Goal: Task Accomplishment & Management: Use online tool/utility

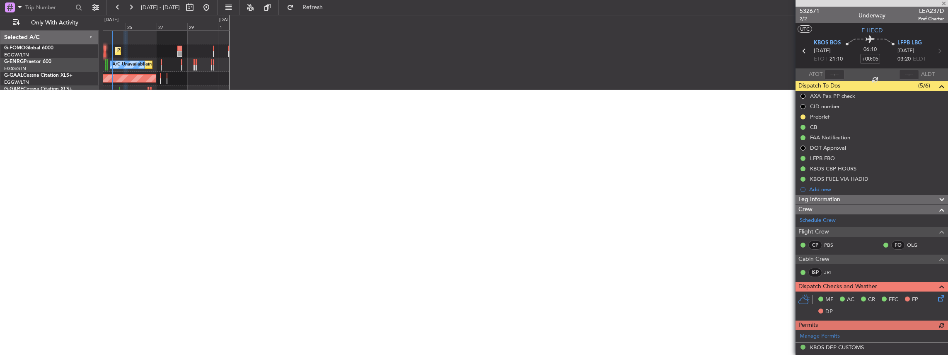
scroll to position [184, 0]
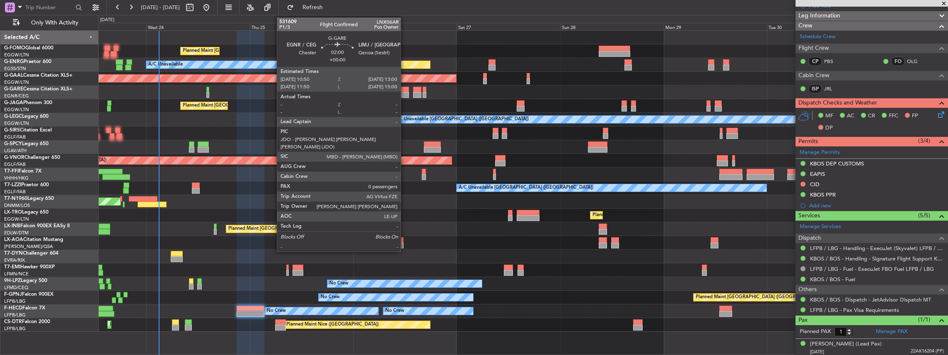
click at [351, 94] on div at bounding box center [405, 95] width 10 height 6
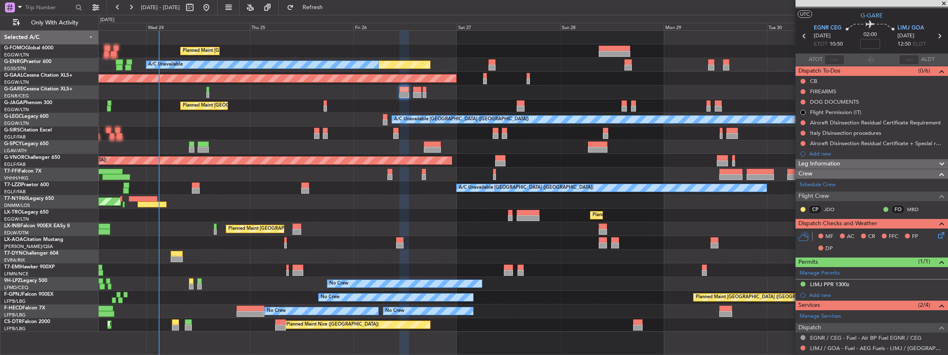
scroll to position [0, 0]
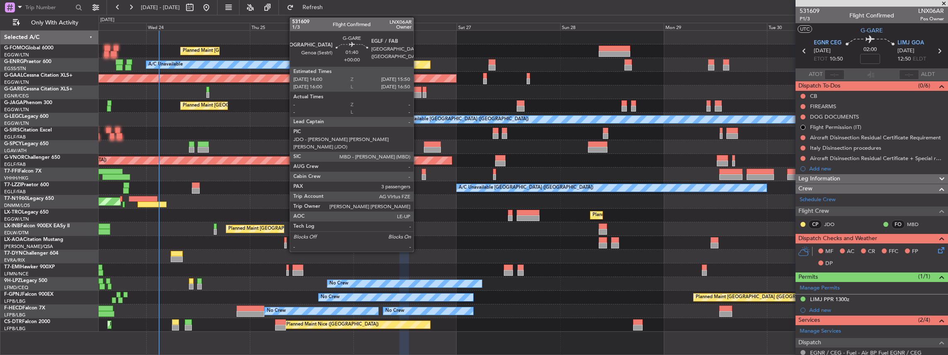
click at [351, 91] on div at bounding box center [417, 90] width 8 height 6
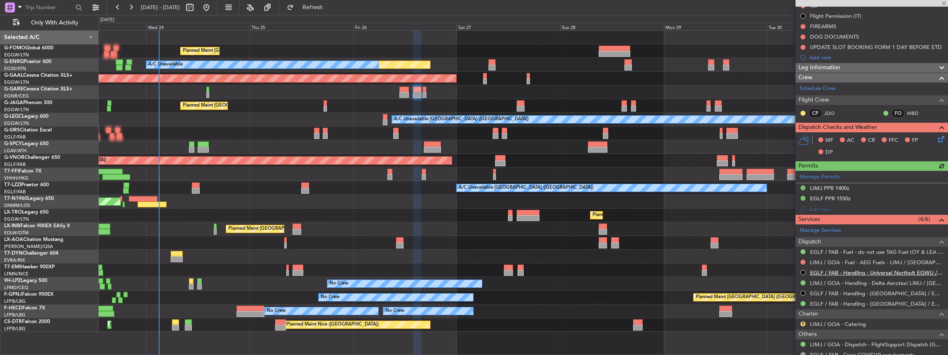
scroll to position [110, 0]
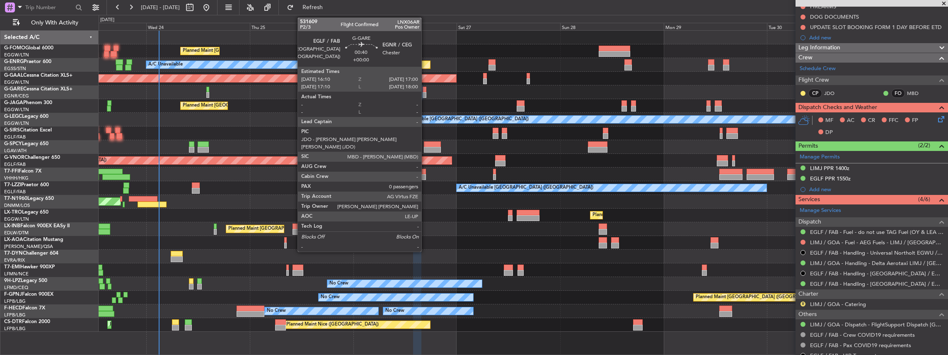
click at [351, 90] on div at bounding box center [425, 90] width 4 height 6
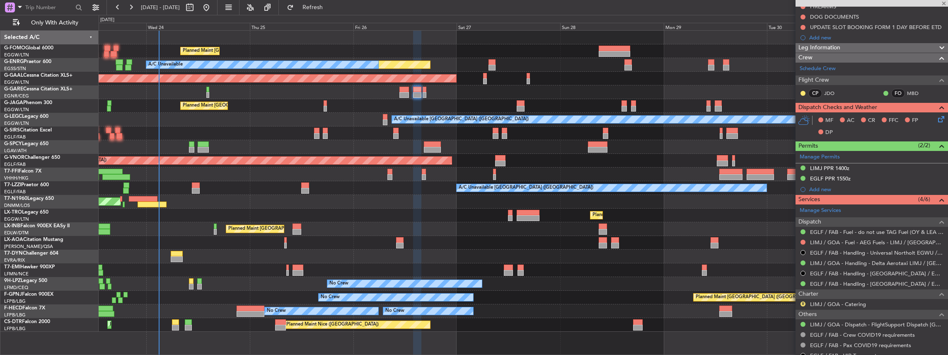
type input "0"
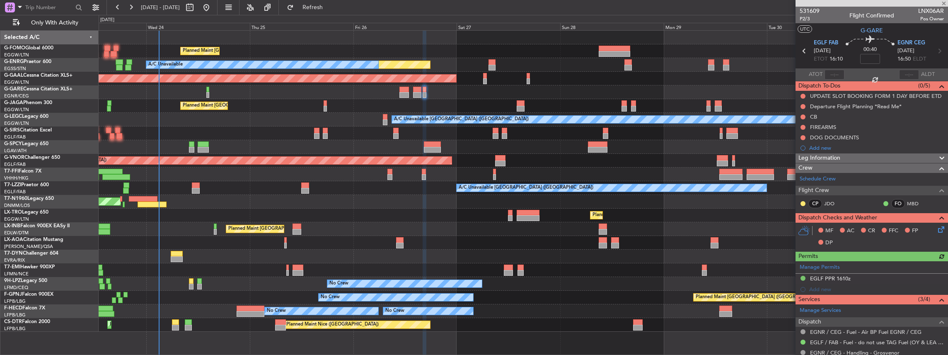
scroll to position [83, 0]
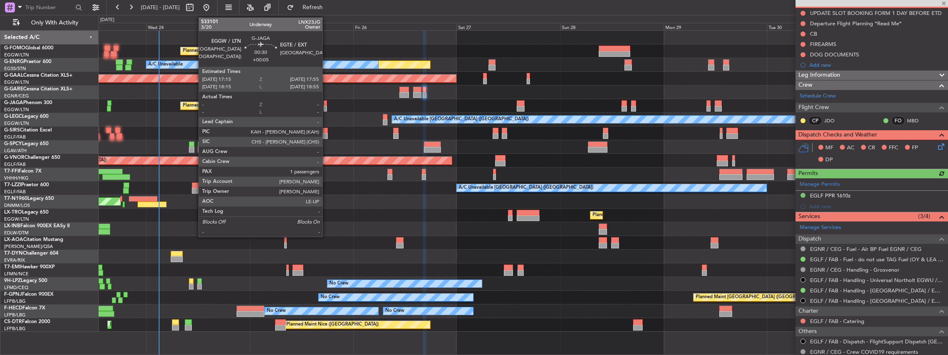
click at [326, 107] on div at bounding box center [325, 109] width 3 height 6
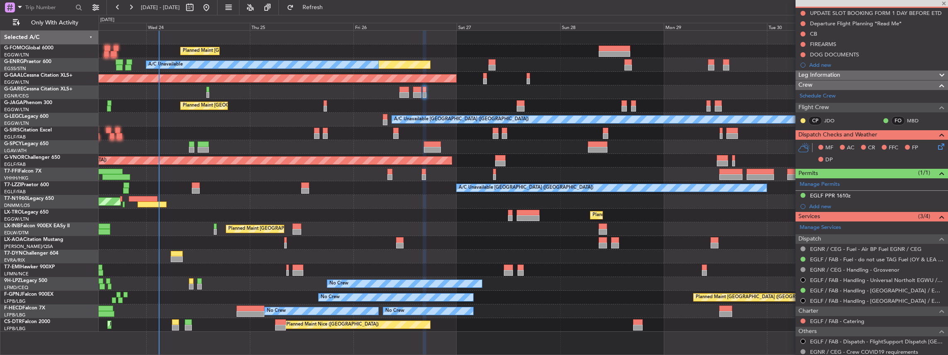
type input "+00:05"
type input "1"
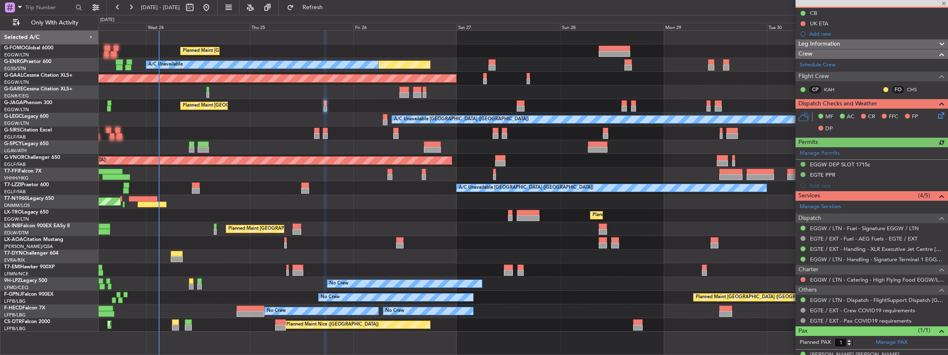
click at [351, 122] on div "A/C Unavailable [GEOGRAPHIC_DATA] ([GEOGRAPHIC_DATA])" at bounding box center [524, 120] width 850 height 14
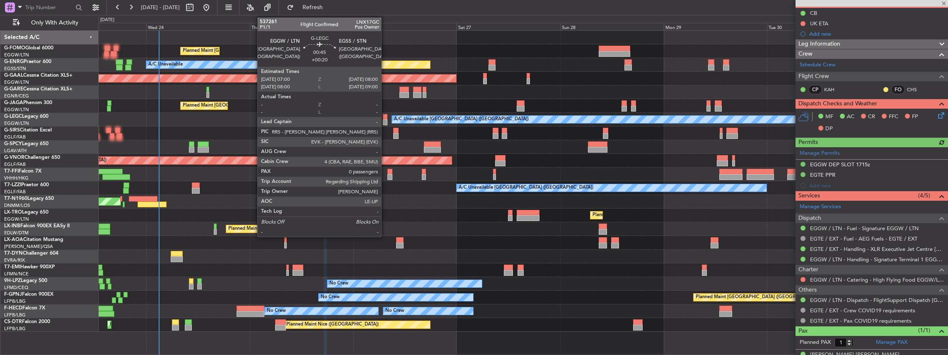
click at [351, 122] on div at bounding box center [385, 122] width 5 height 6
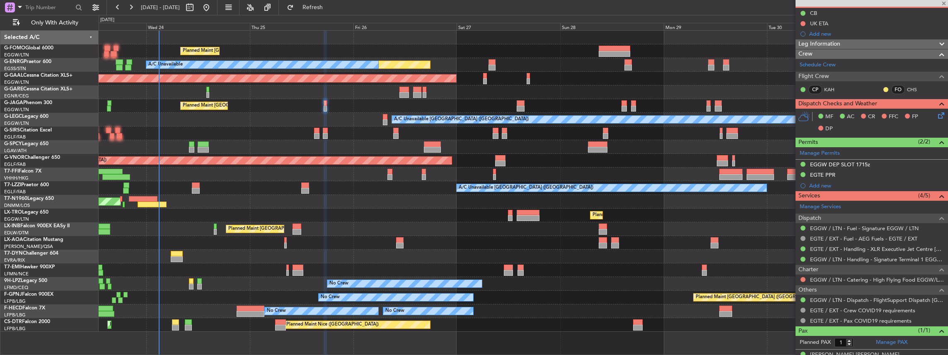
type input "+00:20"
type input "0"
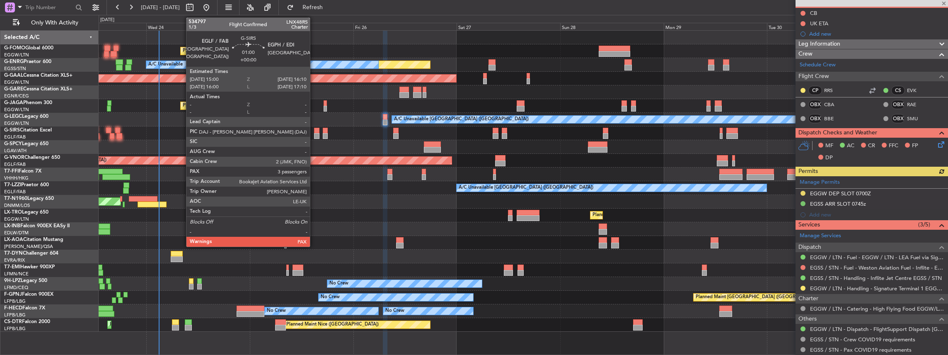
click at [314, 132] on div at bounding box center [316, 131] width 5 height 6
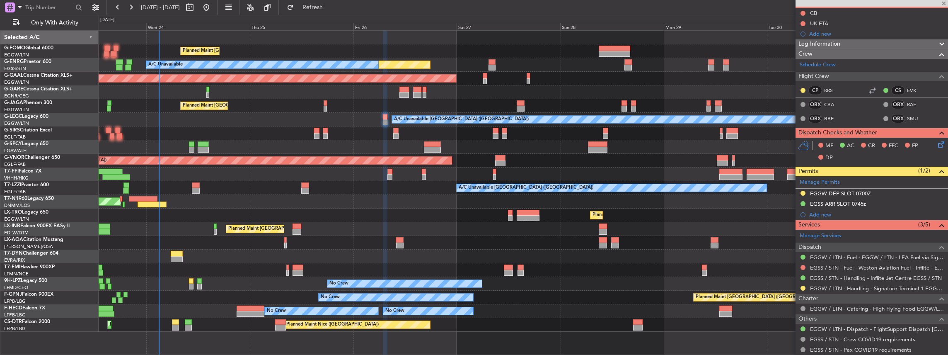
type input "5"
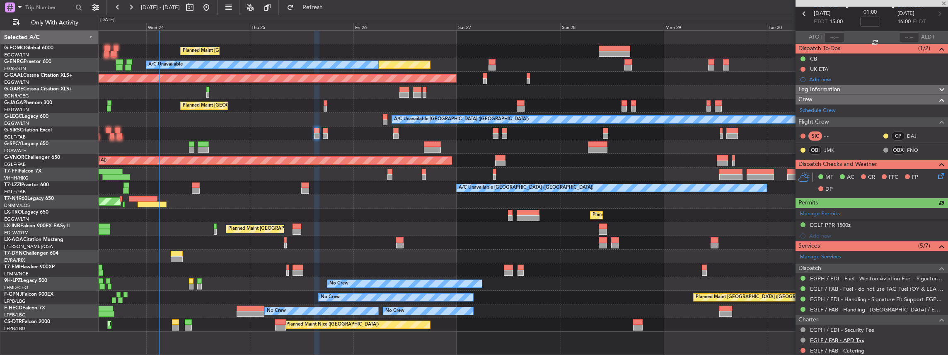
scroll to position [110, 0]
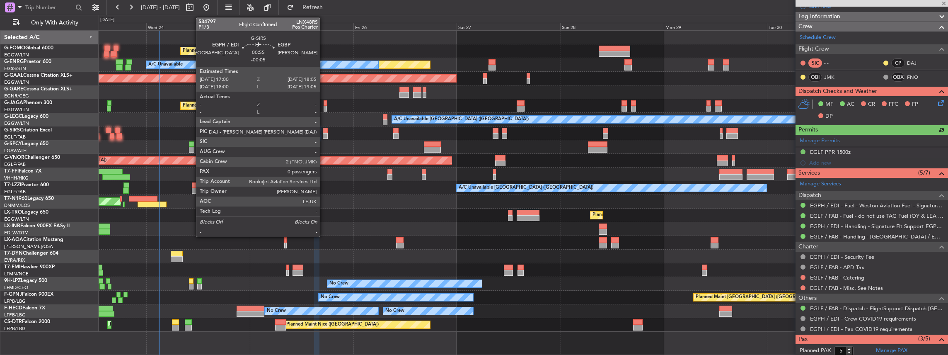
click at [324, 135] on div at bounding box center [325, 136] width 5 height 6
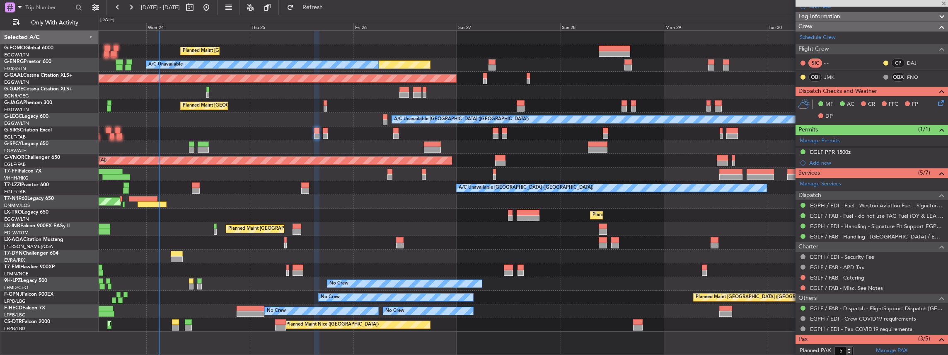
type input "-00:05"
type input "0"
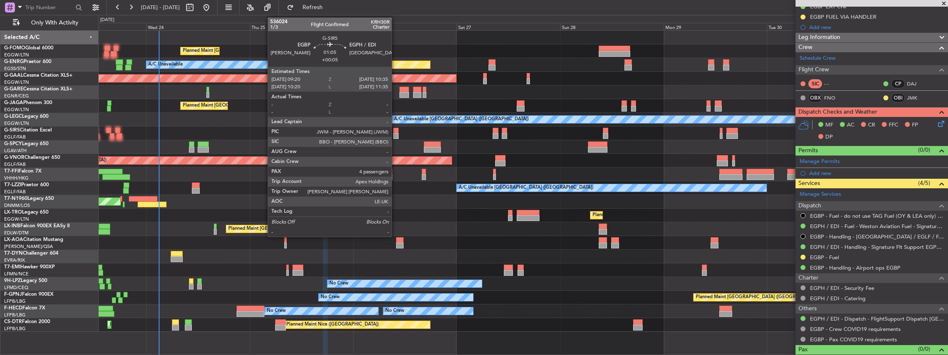
click at [351, 136] on div at bounding box center [396, 136] width 6 height 6
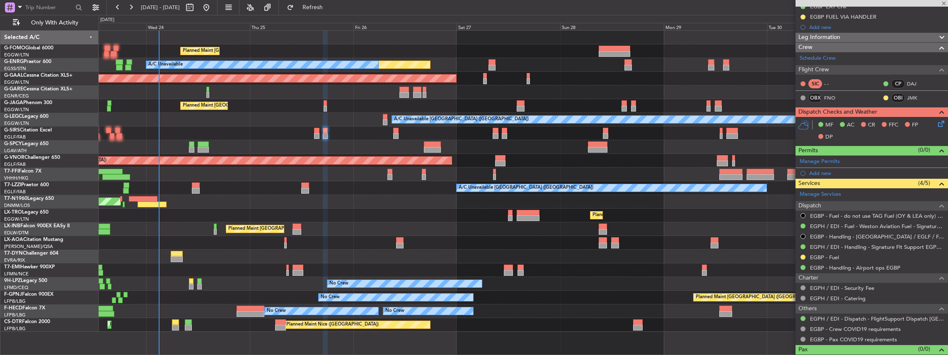
type input "+00:05"
type input "4"
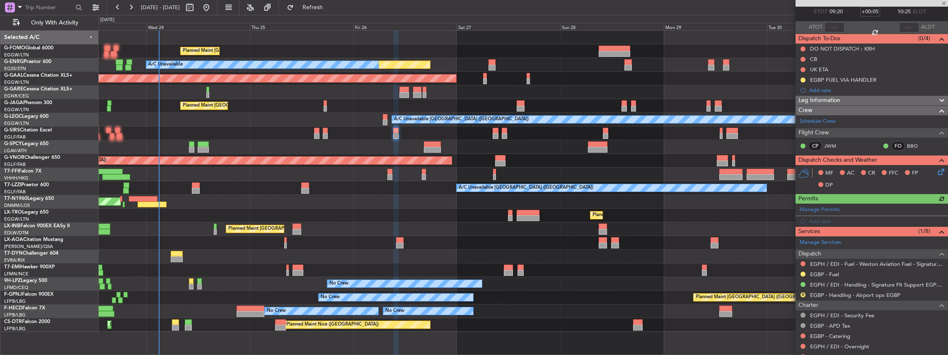
scroll to position [83, 0]
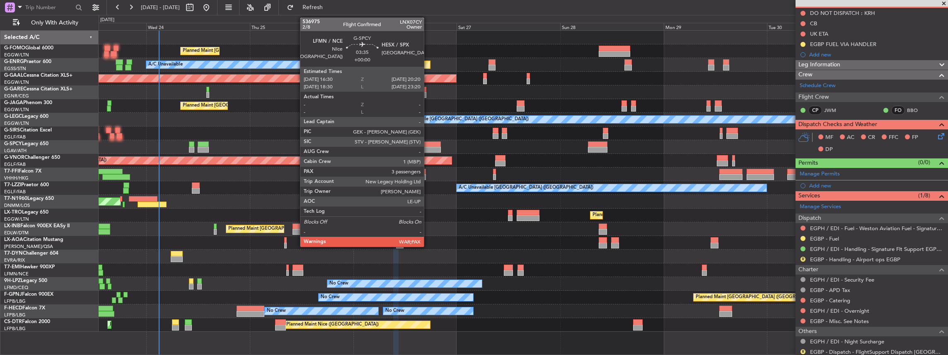
click at [351, 145] on div at bounding box center [432, 144] width 17 height 6
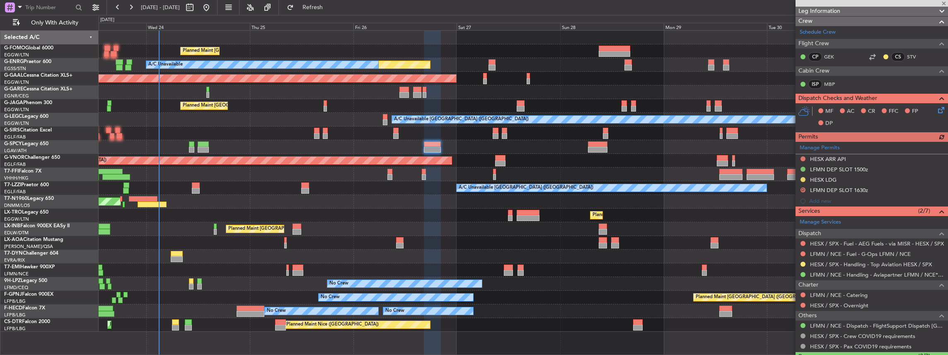
scroll to position [138, 0]
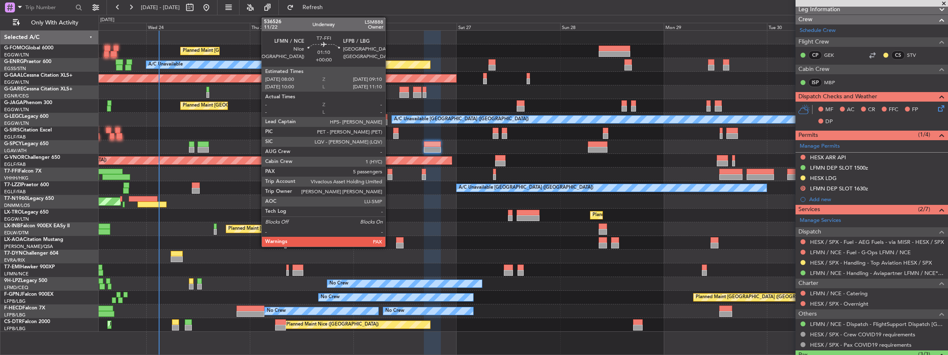
click at [351, 155] on div at bounding box center [390, 177] width 5 height 6
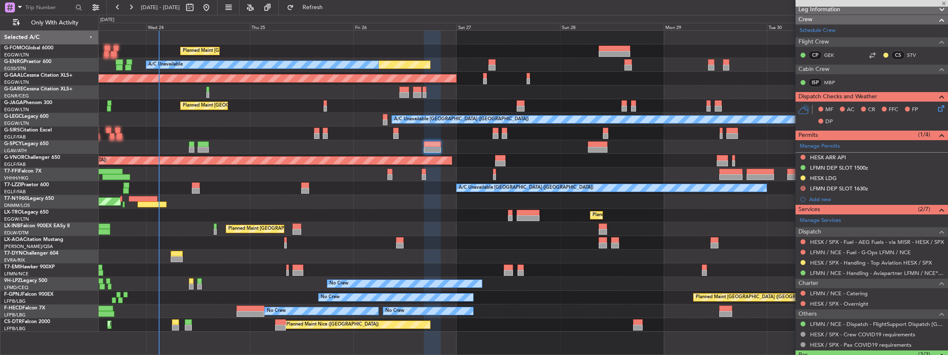
type input "5"
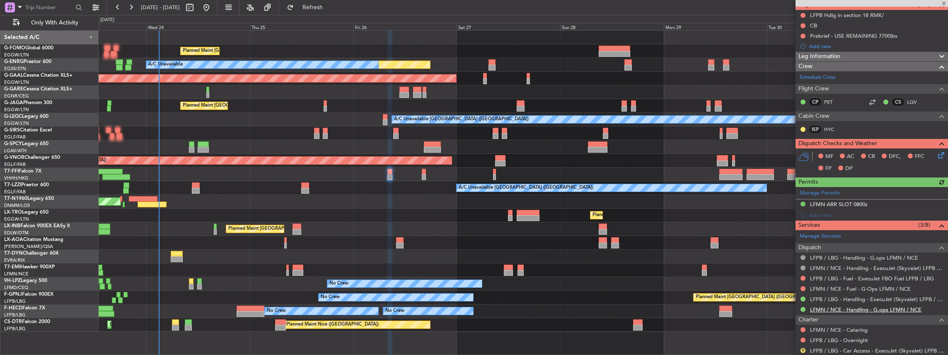
scroll to position [83, 0]
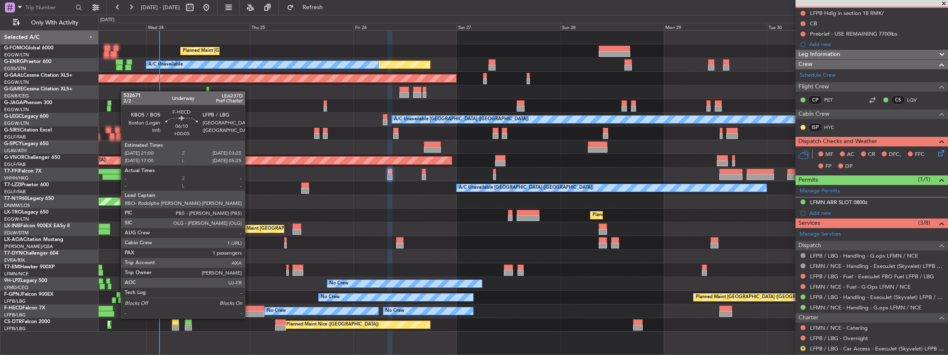
click at [249, 155] on div at bounding box center [251, 309] width 28 height 6
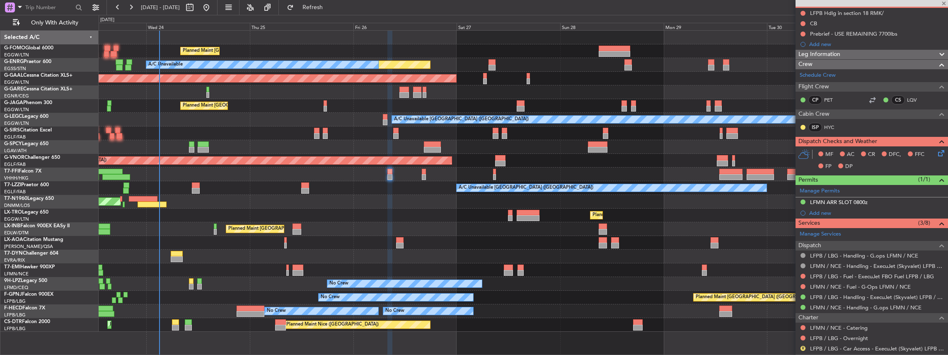
type input "+00:05"
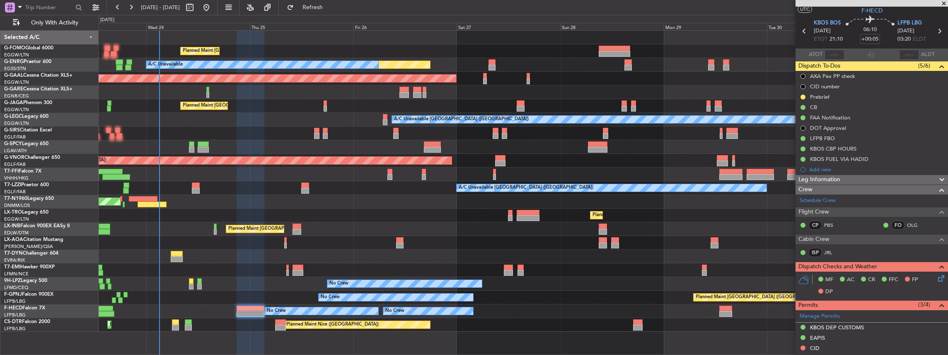
scroll to position [0, 0]
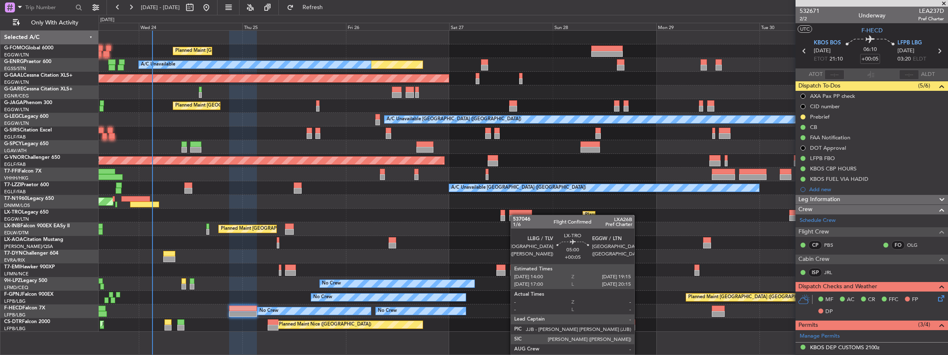
click at [351, 155] on div "Planned Maint [GEOGRAPHIC_DATA] ([GEOGRAPHIC_DATA]) Unplanned Maint [GEOGRAPHIC…" at bounding box center [524, 181] width 850 height 301
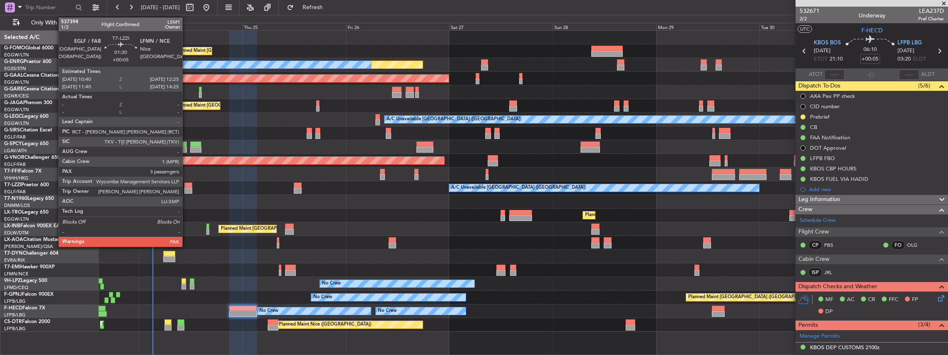
click at [187, 155] on div at bounding box center [188, 185] width 8 height 6
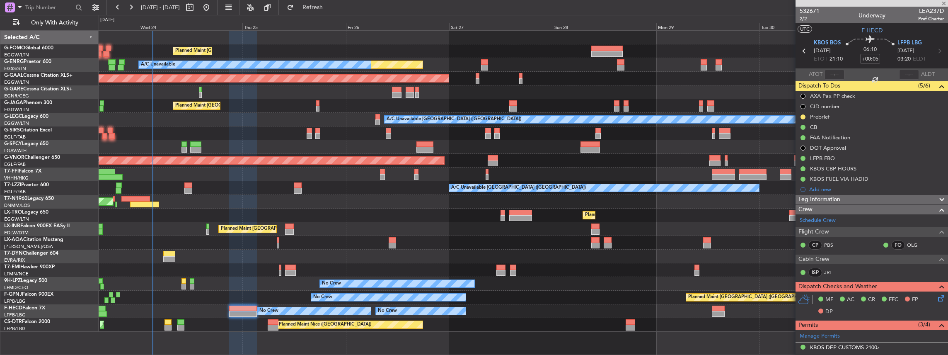
type input "3"
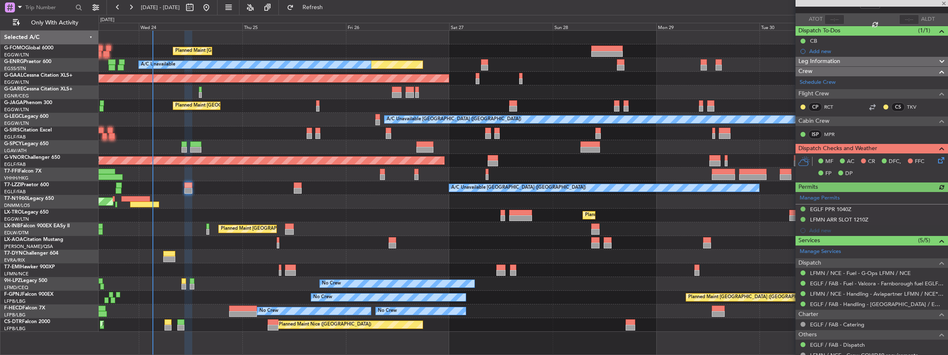
scroll to position [83, 0]
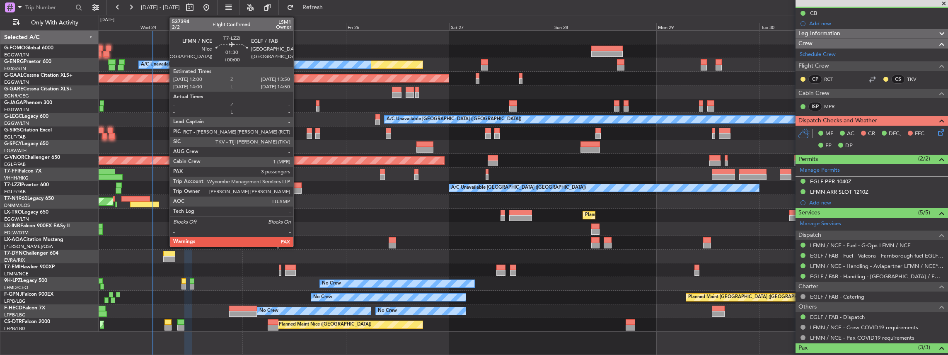
click at [298, 155] on div at bounding box center [298, 185] width 8 height 6
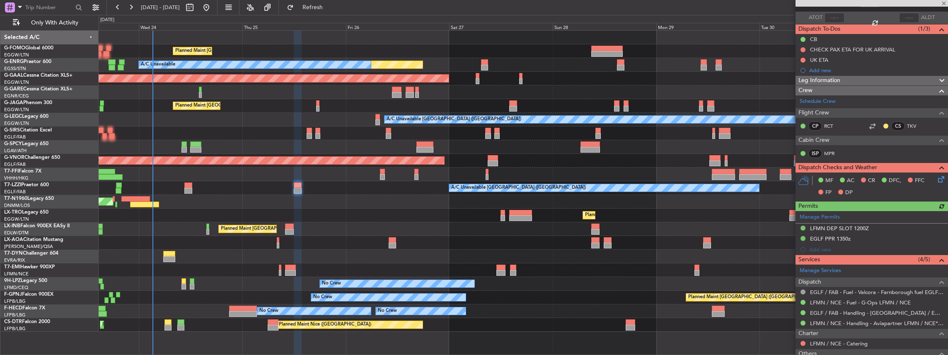
scroll to position [138, 0]
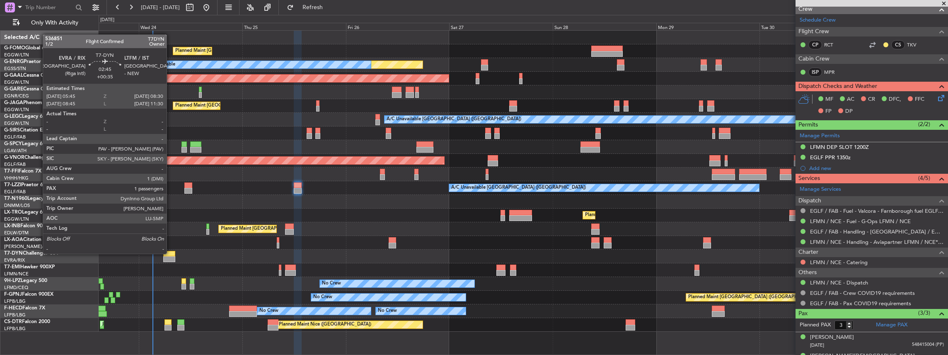
click at [171, 155] on div at bounding box center [169, 254] width 12 height 6
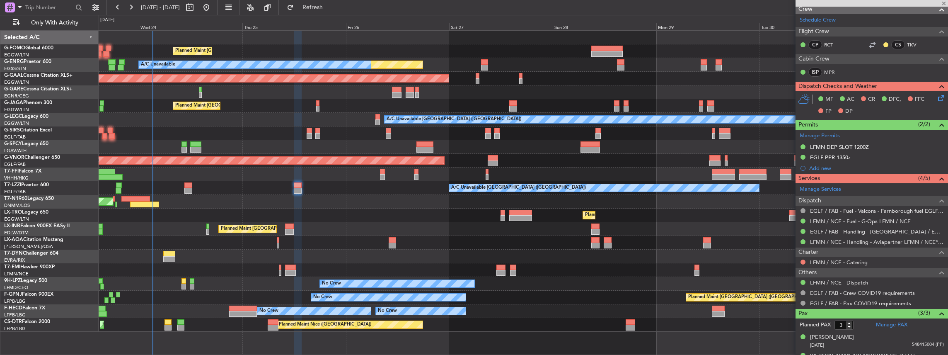
type input "+00:35"
type input "1"
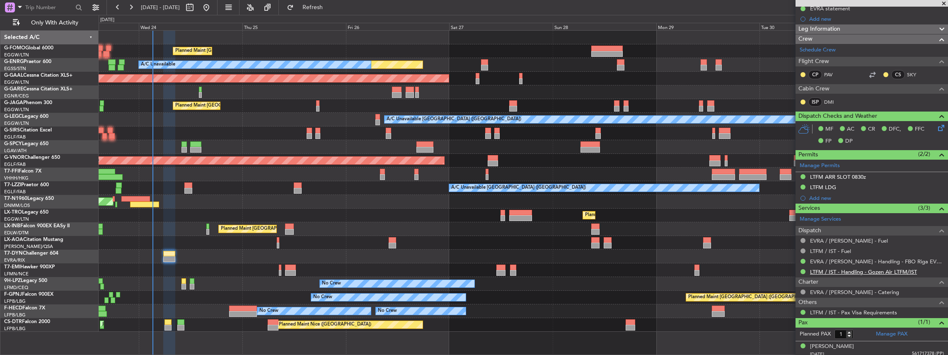
scroll to position [183, 0]
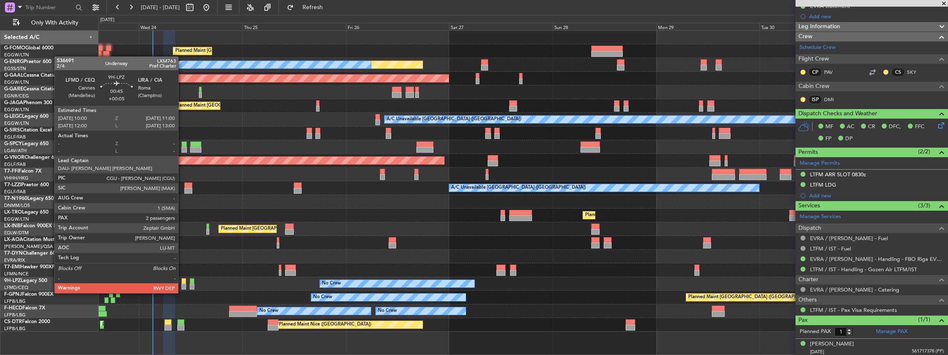
click at [182, 155] on div at bounding box center [184, 287] width 5 height 6
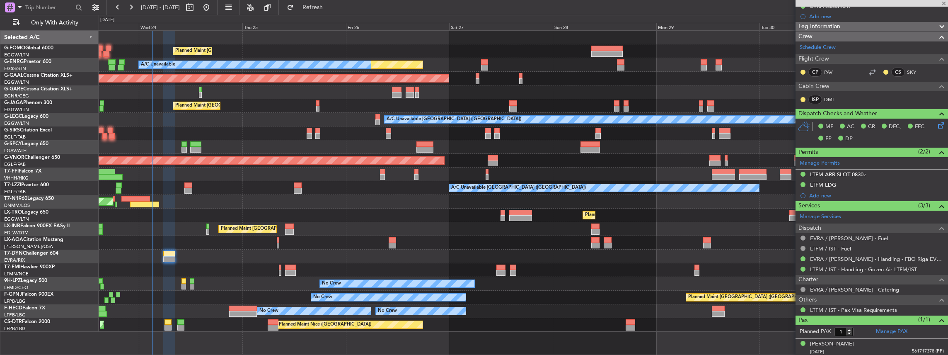
type input "+00:05"
type input "2"
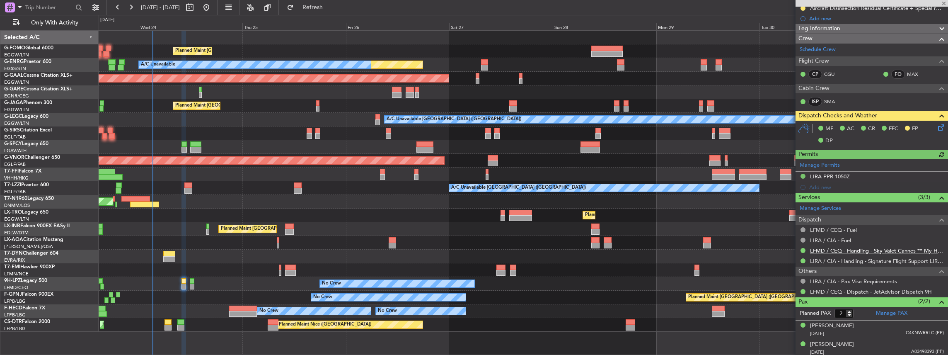
scroll to position [130, 0]
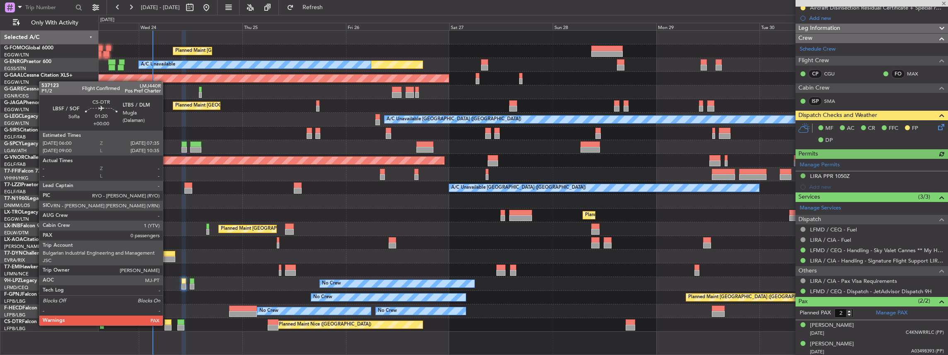
click at [167, 155] on div at bounding box center [168, 328] width 7 height 6
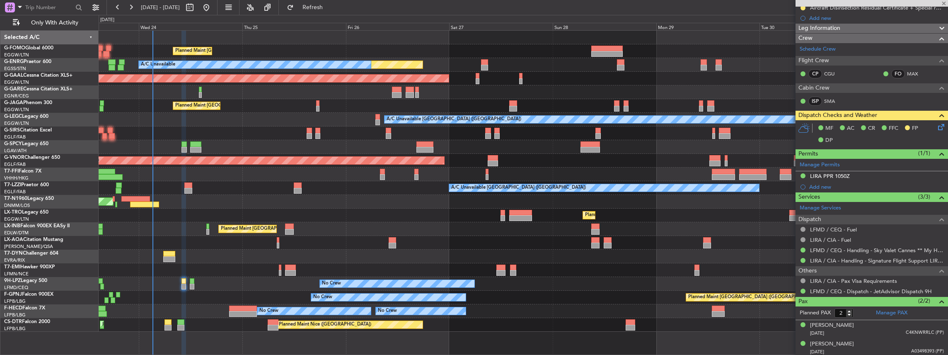
type input "0"
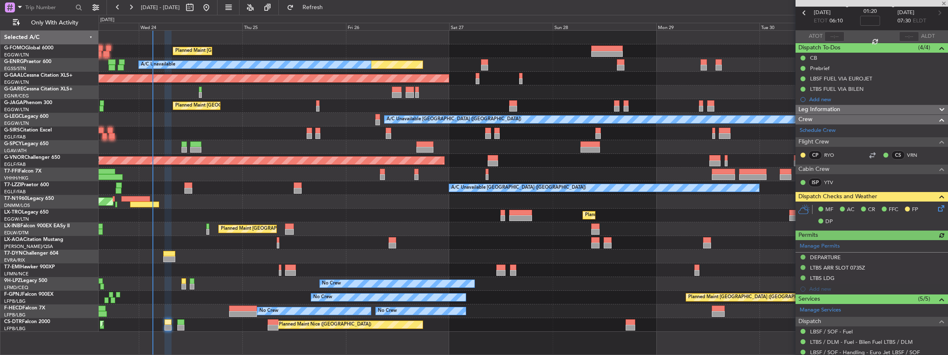
scroll to position [92, 0]
